Goal: Task Accomplishment & Management: Use online tool/utility

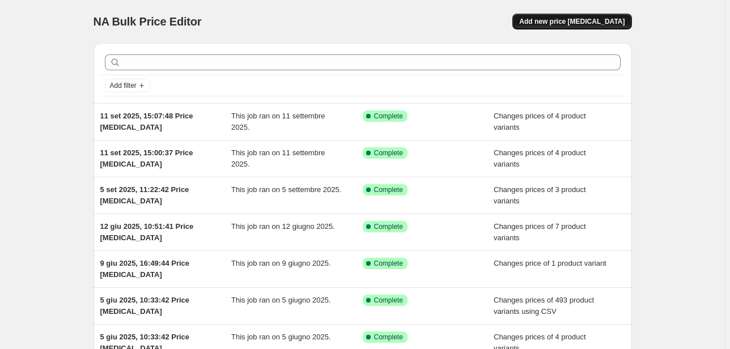
click at [597, 26] on span "Add new price [MEDICAL_DATA]" at bounding box center [571, 21] width 105 height 9
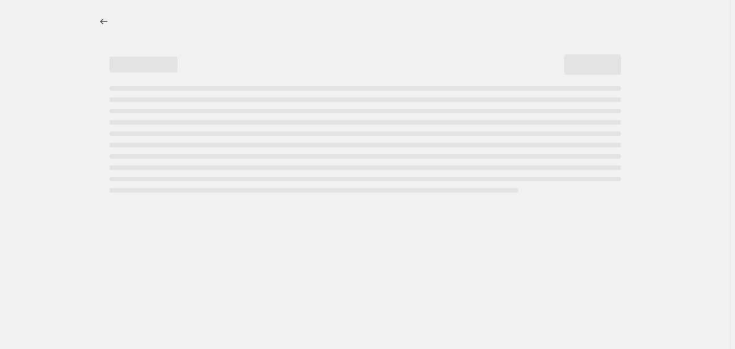
select select "percentage"
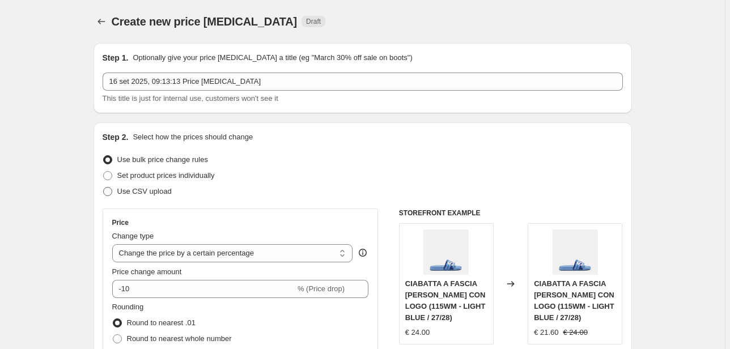
click at [155, 192] on span "Use CSV upload" at bounding box center [144, 191] width 54 height 9
click at [104, 188] on input "Use CSV upload" at bounding box center [103, 187] width 1 height 1
radio input "true"
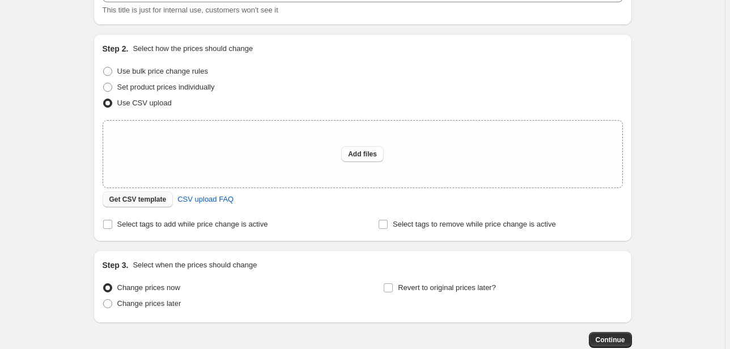
scroll to position [91, 0]
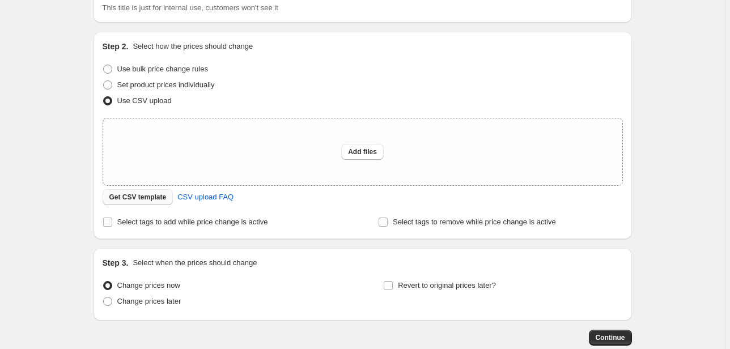
click at [151, 199] on span "Get CSV template" at bounding box center [137, 197] width 57 height 9
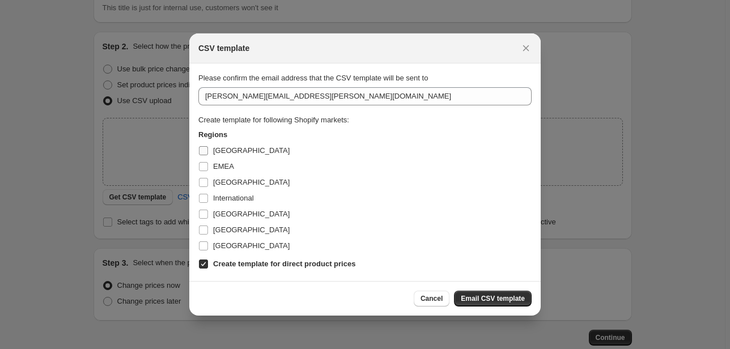
click at [225, 156] on span "[GEOGRAPHIC_DATA]" at bounding box center [251, 150] width 77 height 11
click at [208, 155] on input "[GEOGRAPHIC_DATA]" at bounding box center [203, 150] width 9 height 9
checkbox input "true"
click at [227, 170] on span "EMEA" at bounding box center [223, 166] width 21 height 9
click at [208, 170] on input "EMEA" at bounding box center [203, 166] width 9 height 9
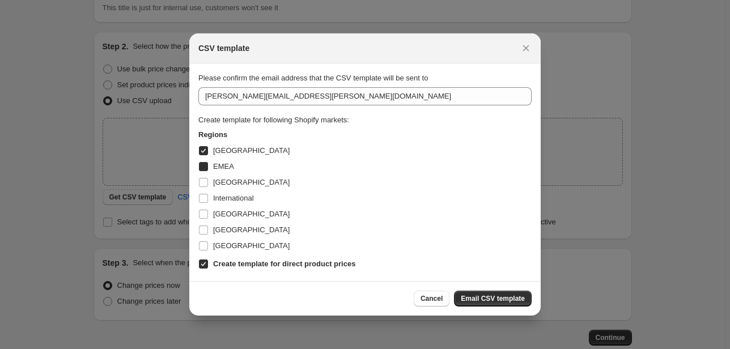
checkbox input "true"
click at [226, 181] on span "[GEOGRAPHIC_DATA]" at bounding box center [251, 182] width 77 height 9
click at [208, 181] on input "[GEOGRAPHIC_DATA]" at bounding box center [203, 182] width 9 height 9
checkbox input "true"
click at [224, 194] on span "International" at bounding box center [233, 198] width 41 height 9
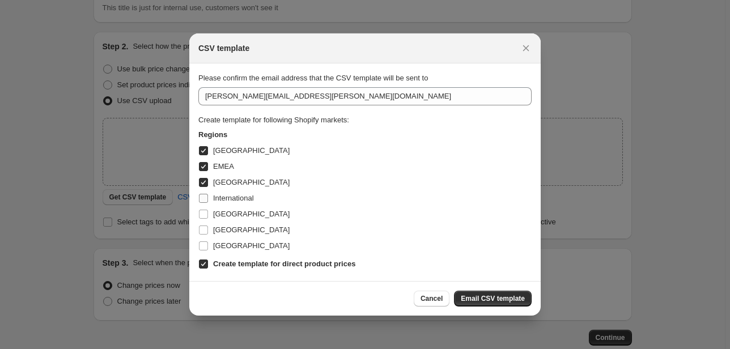
click at [208, 194] on input "International" at bounding box center [203, 198] width 9 height 9
checkbox input "true"
click at [218, 212] on span "[GEOGRAPHIC_DATA]" at bounding box center [251, 214] width 77 height 9
click at [208, 212] on input "[GEOGRAPHIC_DATA]" at bounding box center [203, 214] width 9 height 9
checkbox input "true"
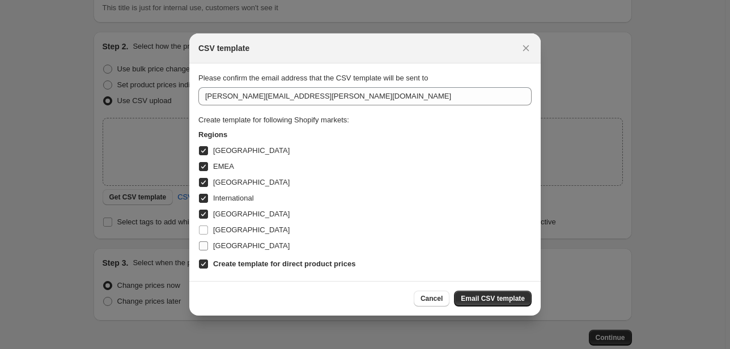
drag, startPoint x: 218, startPoint y: 224, endPoint x: 218, endPoint y: 244, distance: 19.3
click at [219, 224] on span "[GEOGRAPHIC_DATA]" at bounding box center [251, 229] width 77 height 11
click at [208, 226] on input "[GEOGRAPHIC_DATA]" at bounding box center [203, 230] width 9 height 9
checkbox input "true"
click at [218, 247] on span "[GEOGRAPHIC_DATA]" at bounding box center [251, 245] width 77 height 9
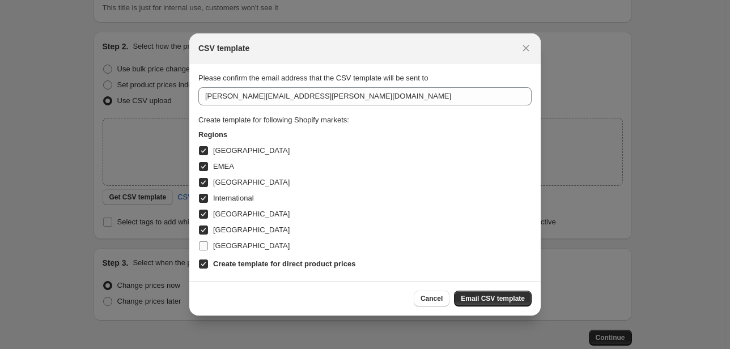
click at [208, 247] on input "[GEOGRAPHIC_DATA]" at bounding box center [203, 245] width 9 height 9
checkbox input "true"
click at [496, 302] on span "Email CSV template" at bounding box center [493, 298] width 64 height 9
